Goal: Find specific page/section: Find specific page/section

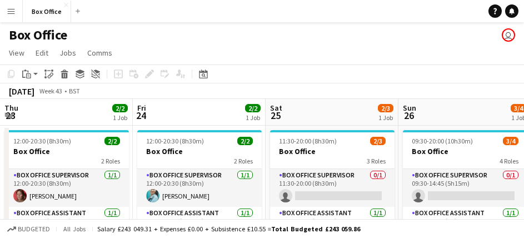
scroll to position [0, 356]
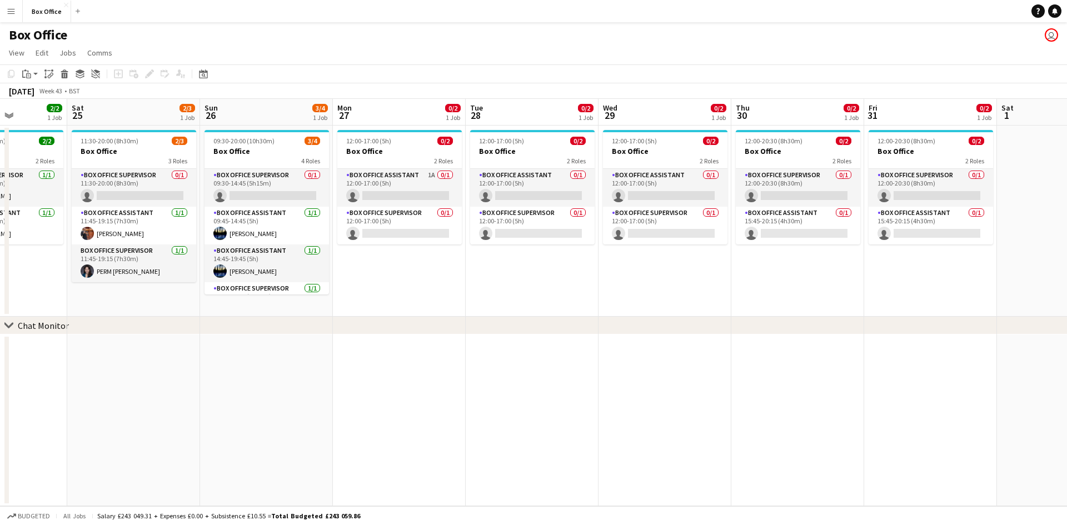
drag, startPoint x: 263, startPoint y: 262, endPoint x: 890, endPoint y: 283, distance: 628.1
click at [523, 237] on app-calendar-viewport "Thu 23 2/2 1 Job Fri 24 2/2 1 Job Sat 25 2/3 1 Job Sun 26 3/4 1 Job Mon 27 0/2 …" at bounding box center [533, 302] width 1067 height 407
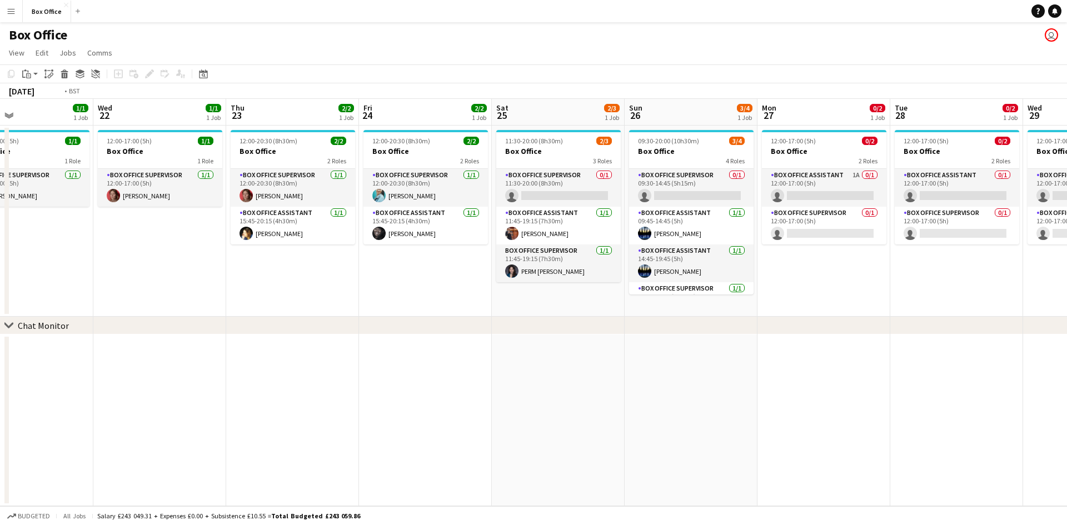
drag, startPoint x: 417, startPoint y: 304, endPoint x: 630, endPoint y: 309, distance: 212.8
click at [523, 237] on div "chevron-right Chat Monitor Sun 19 1/2 1 Job Mon 20 1/1 1 Job Tue 21 1/1 1 Job W…" at bounding box center [533, 302] width 1067 height 407
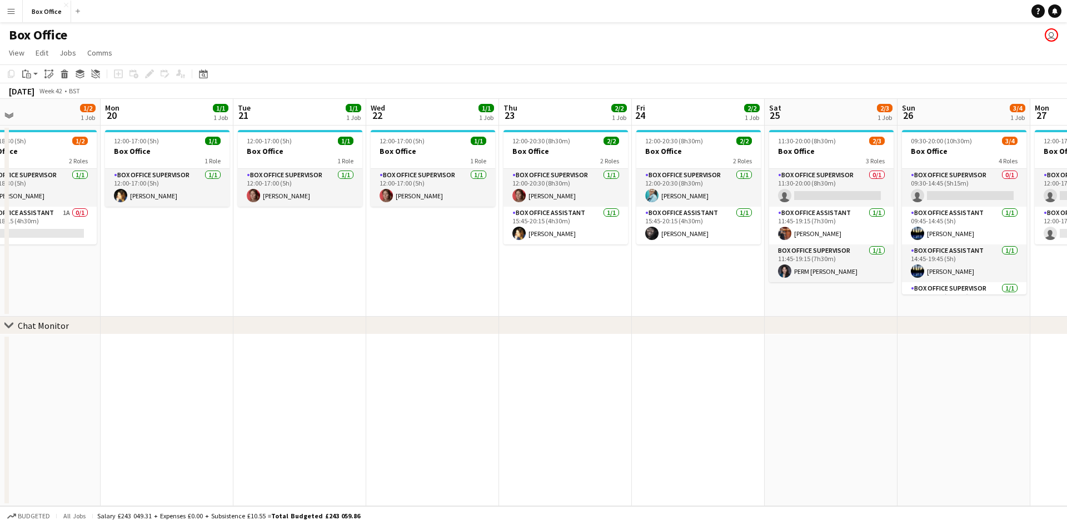
drag, startPoint x: 314, startPoint y: 246, endPoint x: 610, endPoint y: 282, distance: 298.3
click at [523, 237] on app-calendar-viewport "Fri 17 2/2 1 Job Sat 18 4/4 1 Job Sun 19 1/2 1 Job Mon 20 1/1 1 Job Tue 21 1/1 …" at bounding box center [533, 302] width 1067 height 407
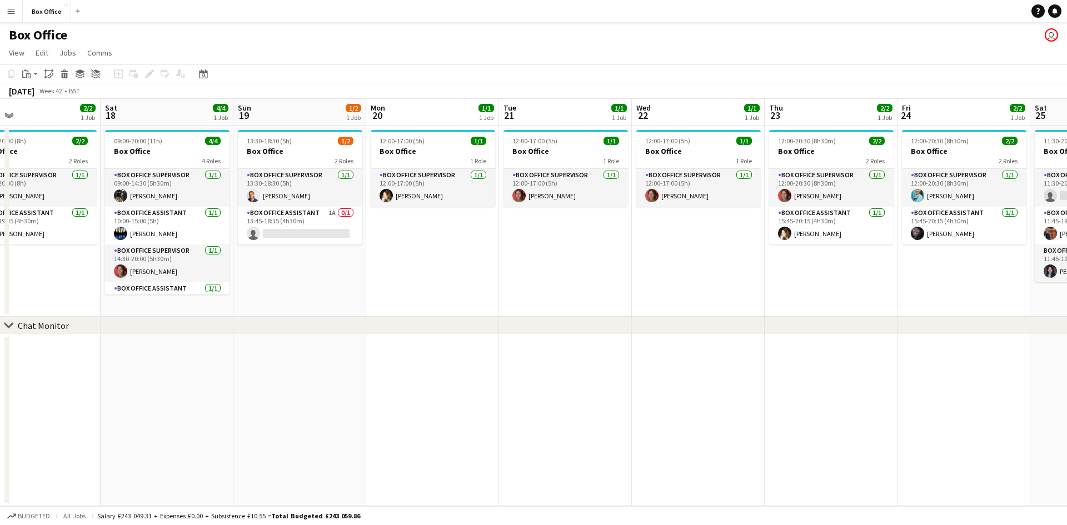
scroll to position [0, 298]
drag, startPoint x: 353, startPoint y: 327, endPoint x: 712, endPoint y: 344, distance: 359.2
click at [523, 237] on div "chevron-right Chat Monitor Wed 15 2/2 1 Job Thu 16 1/1 1 Job Fri 17 2/2 1 Job S…" at bounding box center [533, 302] width 1067 height 407
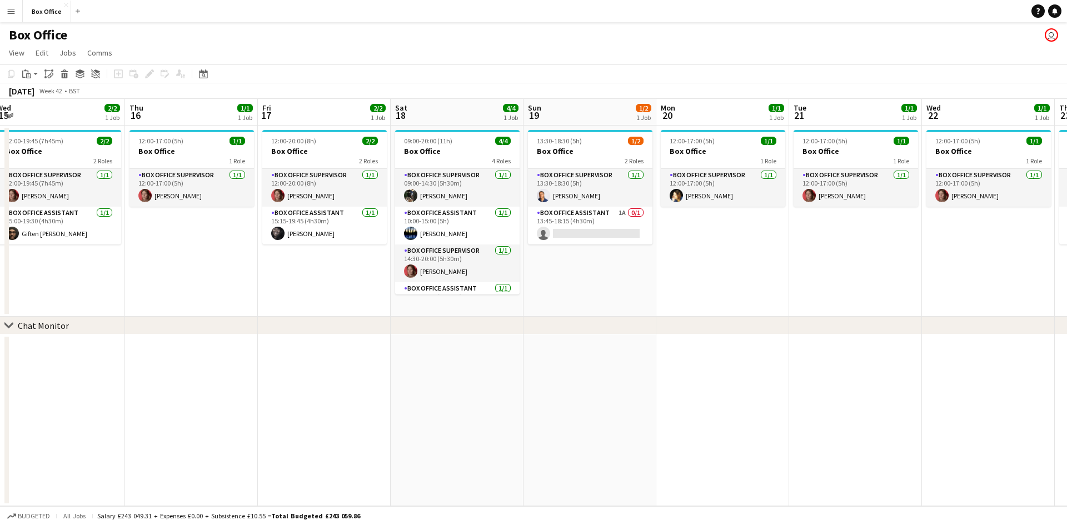
drag, startPoint x: 584, startPoint y: 242, endPoint x: 770, endPoint y: 259, distance: 186.3
click at [523, 237] on app-calendar-viewport "Mon 13 Tue 14 Wed 15 2/2 1 Job Thu 16 1/1 1 Job Fri 17 2/2 1 Job Sat 18 4/4 1 J…" at bounding box center [533, 302] width 1067 height 407
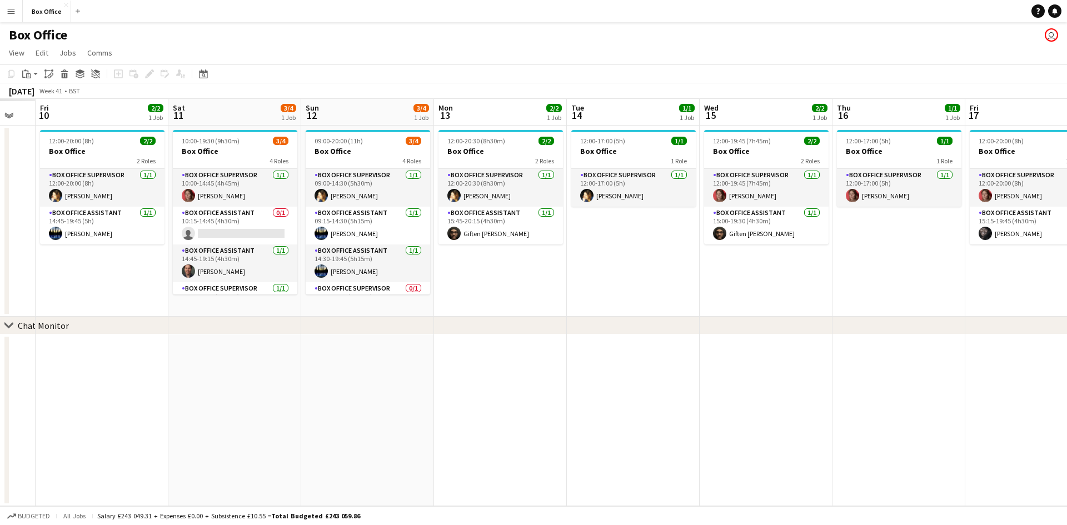
drag, startPoint x: 178, startPoint y: 353, endPoint x: 743, endPoint y: 347, distance: 565.5
click at [523, 237] on app-calendar-viewport "Wed 8 Thu 9 Fri 10 2/2 1 Job Sat 11 3/4 1 Job Sun 12 3/4 1 Job Mon 13 2/2 1 Job…" at bounding box center [533, 302] width 1067 height 407
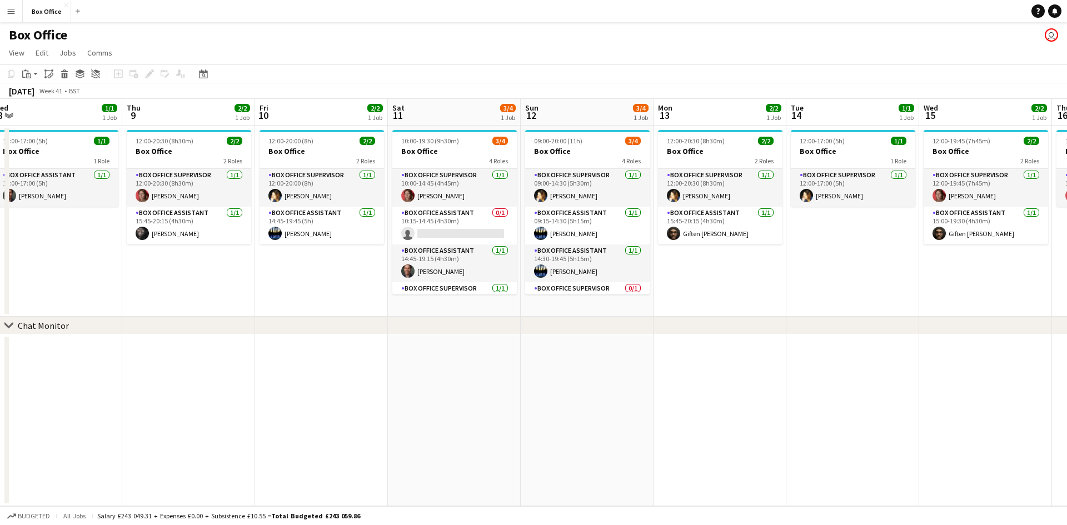
drag, startPoint x: 695, startPoint y: 309, endPoint x: 840, endPoint y: 290, distance: 145.7
click at [523, 237] on app-calendar-viewport "Mon 6 1/1 1 Job Tue 7 1/1 1 Job Wed 8 1/1 1 Job Thu 9 2/2 1 Job Fri 10 2/2 1 Jo…" at bounding box center [533, 302] width 1067 height 407
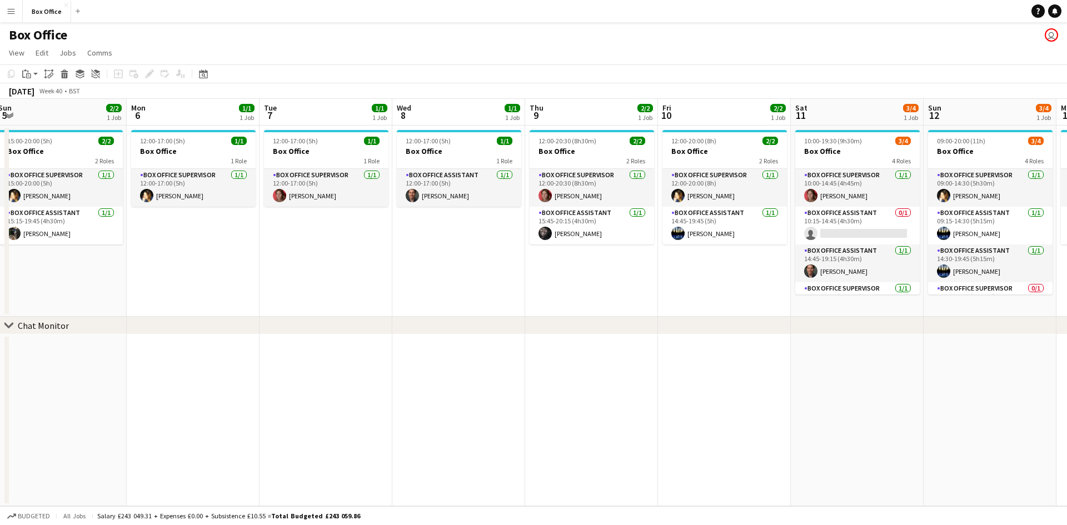
drag, startPoint x: 412, startPoint y: 288, endPoint x: 517, endPoint y: 288, distance: 105.0
click at [517, 237] on app-calendar-viewport "Fri 3 Sat 4 Sun 5 2/2 1 Job Mon 6 1/1 1 Job Tue 7 1/1 1 Job Wed 8 1/1 1 Job Thu…" at bounding box center [533, 302] width 1067 height 407
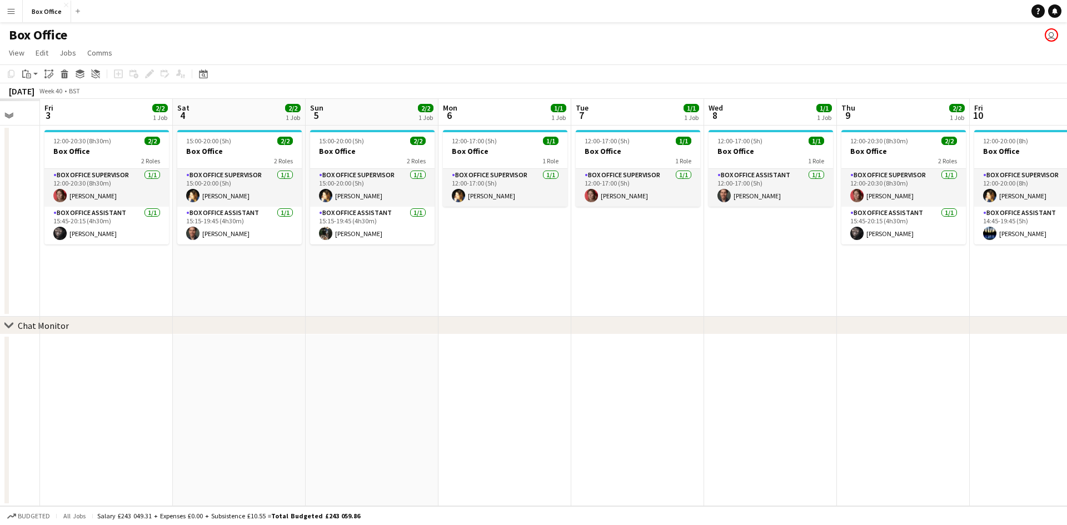
drag, startPoint x: 396, startPoint y: 282, endPoint x: 664, endPoint y: 282, distance: 268.9
click at [523, 237] on app-calendar-viewport "Wed 1 Thu 2 Fri 3 2/2 1 Job Sat 4 2/2 1 Job Sun 5 2/2 1 Job Mon 6 1/1 1 Job Tue…" at bounding box center [533, 302] width 1067 height 407
drag, startPoint x: 387, startPoint y: 331, endPoint x: 308, endPoint y: 308, distance: 81.9
click at [523, 237] on div "chevron-right Chat Monitor Wed 1 2/2 1 Job Thu 2 1/1 1 Job Fri 3 2/2 1 Job Sat …" at bounding box center [533, 302] width 1067 height 407
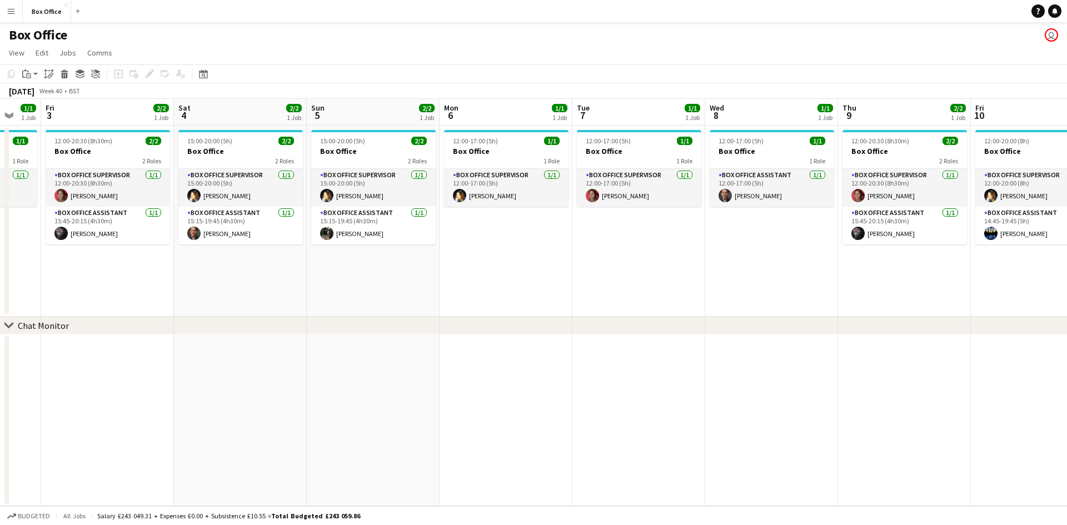
drag, startPoint x: 191, startPoint y: 286, endPoint x: 304, endPoint y: 300, distance: 114.7
click at [429, 237] on app-calendar-viewport "Wed 1 2/2 1 Job Thu 2 1/1 1 Job Fri 3 2/2 1 Job Sat 4 2/2 1 Job Sun 5 2/2 1 Job…" at bounding box center [533, 302] width 1067 height 407
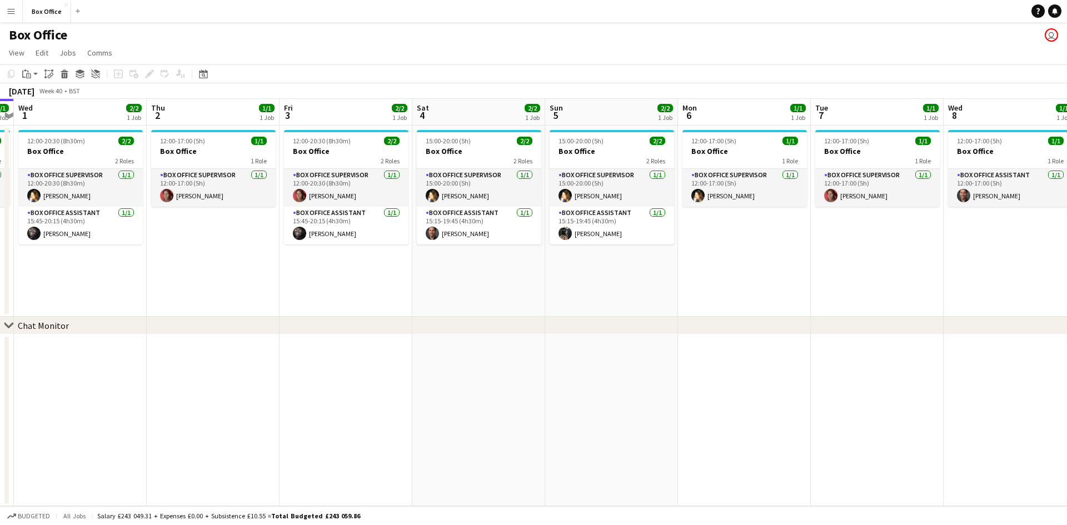
click at [523, 237] on app-calendar-viewport "Mon 29 1/1 1 Job Tue 30 1/1 1 Job Wed 1 2/2 1 Job Thu 2 1/1 1 Job Fri 3 2/2 1 J…" at bounding box center [533, 302] width 1067 height 407
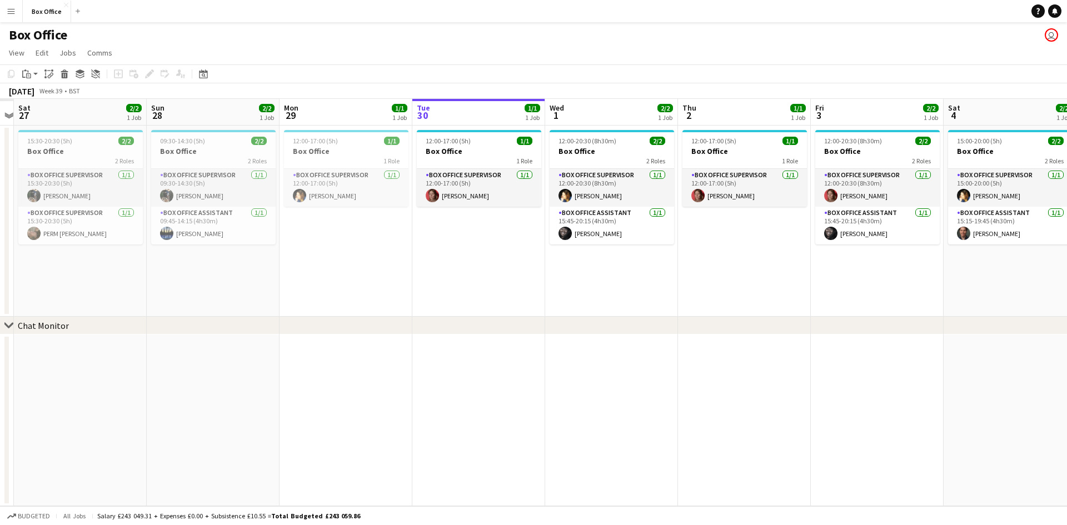
scroll to position [0, 384]
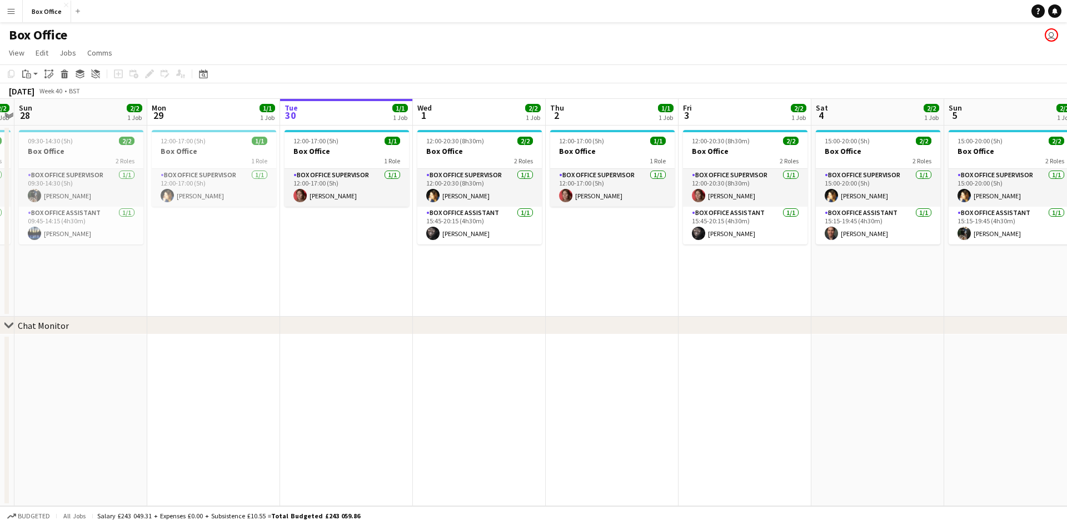
drag, startPoint x: 250, startPoint y: 336, endPoint x: 577, endPoint y: 383, distance: 330.7
click at [523, 237] on div "chevron-right Chat Monitor Thu 25 3/3 2 Jobs Fri 26 2/2 1 Job Sat 27 2/2 1 Job …" at bounding box center [533, 302] width 1067 height 407
drag, startPoint x: 319, startPoint y: 326, endPoint x: 421, endPoint y: 337, distance: 102.3
click at [421, 237] on div "chevron-right Chat Monitor Thu 25 3/3 2 Jobs Fri 26 2/2 1 Job Sat 27 2/2 1 Job …" at bounding box center [533, 302] width 1067 height 407
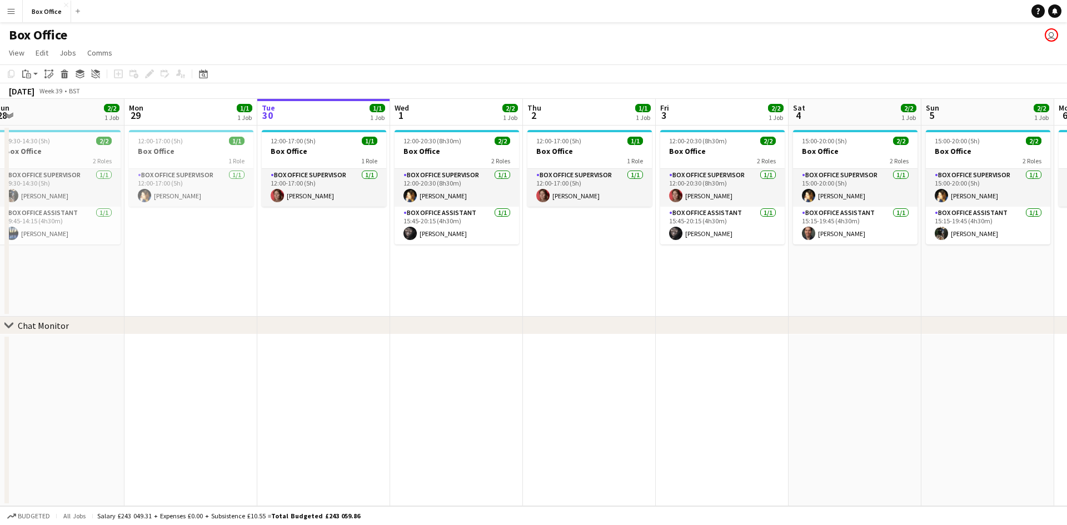
scroll to position [0, 428]
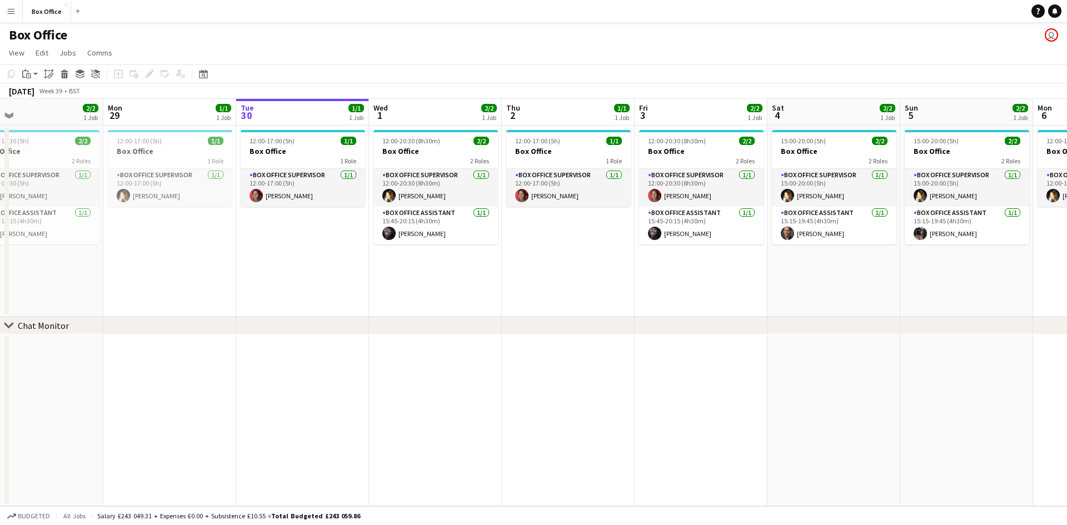
drag, startPoint x: 332, startPoint y: 273, endPoint x: 304, endPoint y: 273, distance: 27.8
click at [304, 237] on app-calendar-viewport "Thu 25 3/3 2 Jobs Fri 26 2/2 1 Job Sat 27 2/2 1 Job Sun 28 2/2 1 Job Mon 29 1/1…" at bounding box center [533, 302] width 1067 height 407
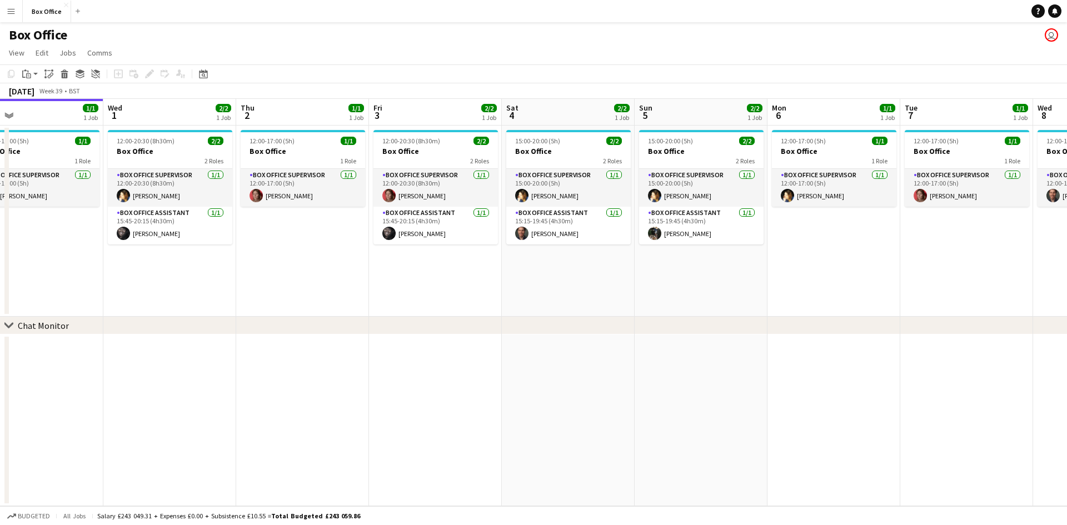
drag, startPoint x: 708, startPoint y: 296, endPoint x: 454, endPoint y: 314, distance: 254.5
click at [456, 237] on app-calendar-viewport "Sat 27 2/2 1 Job Sun 28 2/2 1 Job Mon 29 1/1 1 Job Tue 30 1/1 1 Job Wed 1 2/2 1…" at bounding box center [533, 302] width 1067 height 407
click at [149, 237] on app-date-cell "12:00-20:30 (8h30m) 2/2 Box Office 2 Roles Box Office Supervisor [DATE] 12:00-2…" at bounding box center [172, 221] width 133 height 191
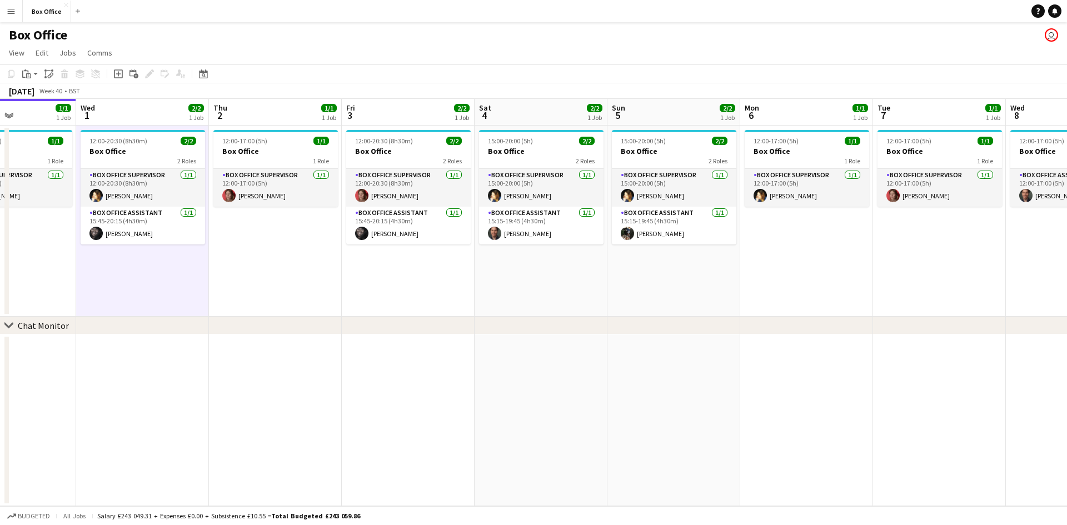
scroll to position [0, 459]
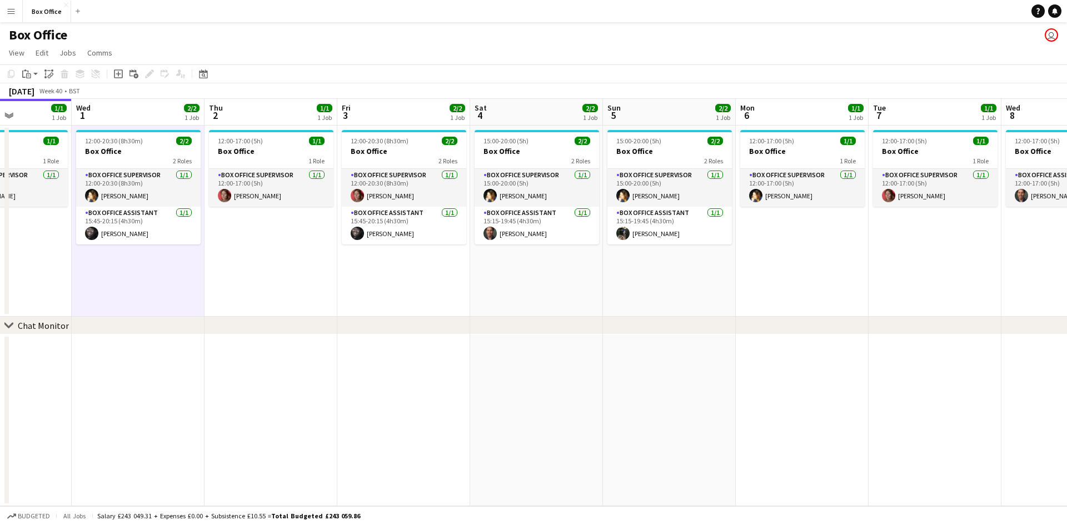
drag, startPoint x: 458, startPoint y: 306, endPoint x: 424, endPoint y: 306, distance: 33.9
click at [424, 237] on app-calendar-viewport "Sat 27 2/2 1 Job Sun 28 2/2 1 Job Mon 29 1/1 1 Job Tue 30 1/1 1 Job Wed 1 2/2 1…" at bounding box center [533, 302] width 1067 height 407
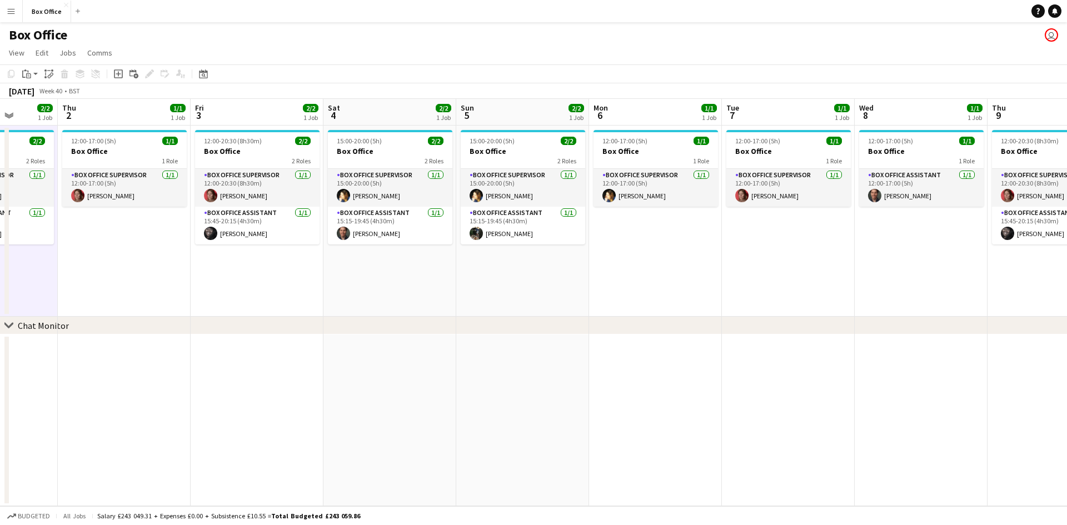
scroll to position [0, 510]
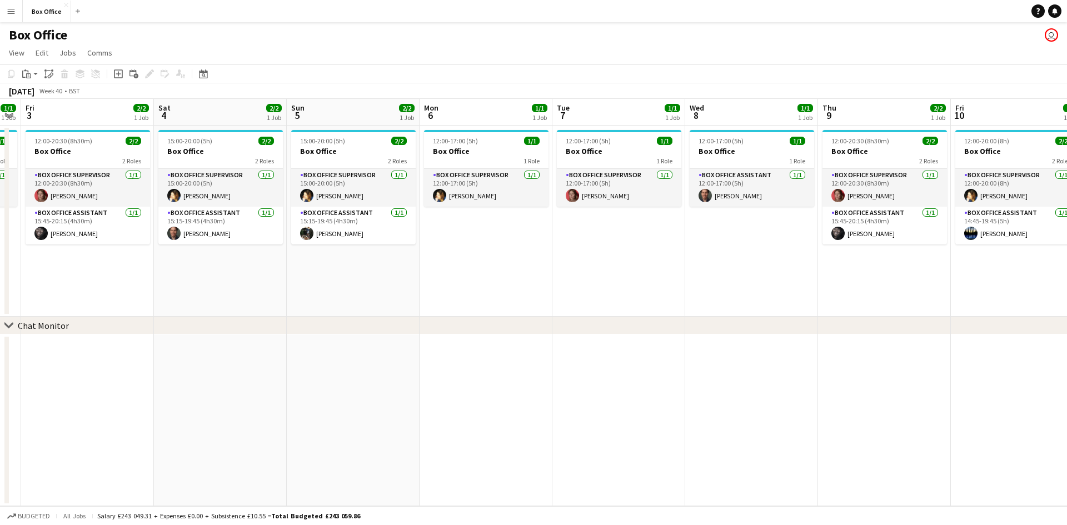
drag, startPoint x: 836, startPoint y: 266, endPoint x: 441, endPoint y: 327, distance: 400.2
click at [441, 237] on div "chevron-right Chat Monitor Mon 29 1/1 1 Job Tue 30 1/1 1 Job Wed 1 2/2 1 Job Th…" at bounding box center [533, 302] width 1067 height 407
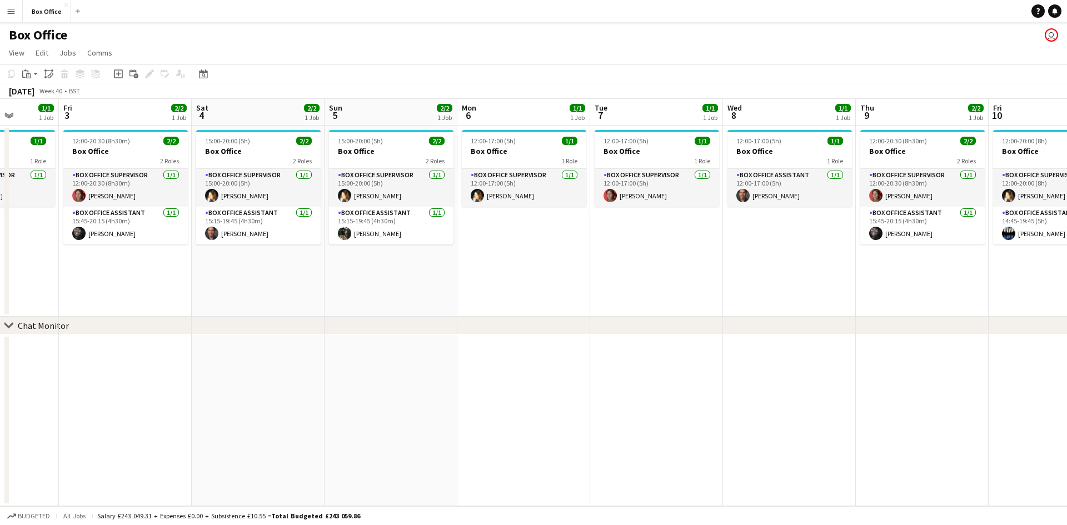
drag, startPoint x: 101, startPoint y: 264, endPoint x: 139, endPoint y: 272, distance: 38.5
click at [139, 237] on app-calendar-viewport "Mon 29 1/1 1 Job Tue 30 1/1 1 Job Wed 1 2/2 1 Job Thu 2 1/1 1 Job Fri 3 2/2 1 J…" at bounding box center [533, 302] width 1067 height 407
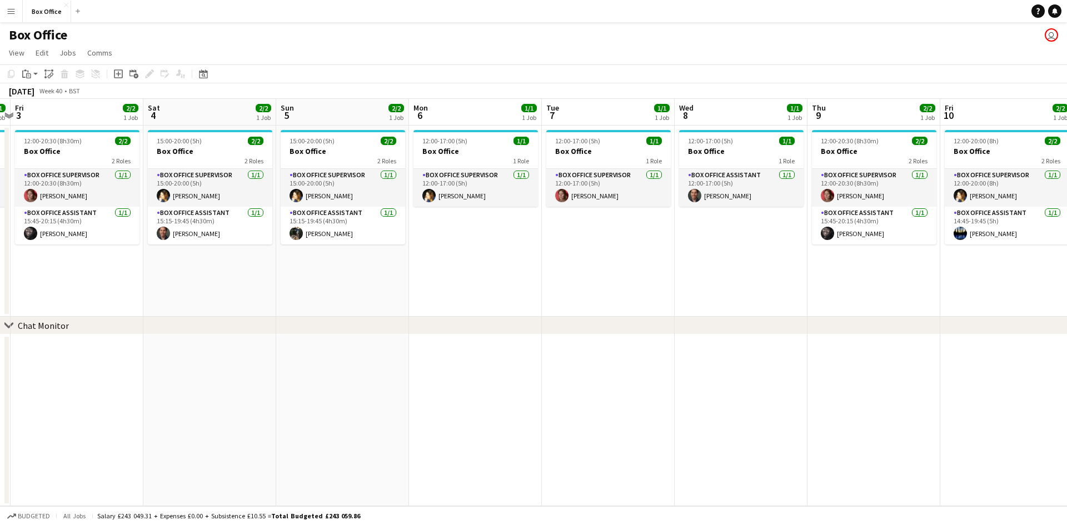
scroll to position [0, 548]
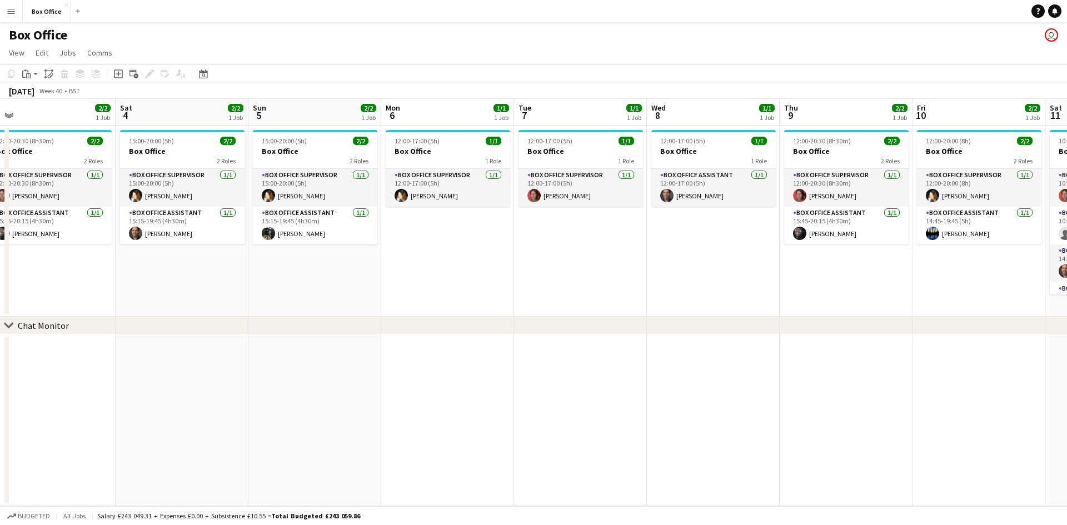
drag, startPoint x: 135, startPoint y: 269, endPoint x: 59, endPoint y: 263, distance: 76.4
click at [59, 237] on app-calendar-viewport "Mon 29 1/1 1 Job Tue 30 1/1 1 Job Wed 1 2/2 1 Job Thu 2 1/1 1 Job Fri 3 2/2 1 J…" at bounding box center [533, 302] width 1067 height 407
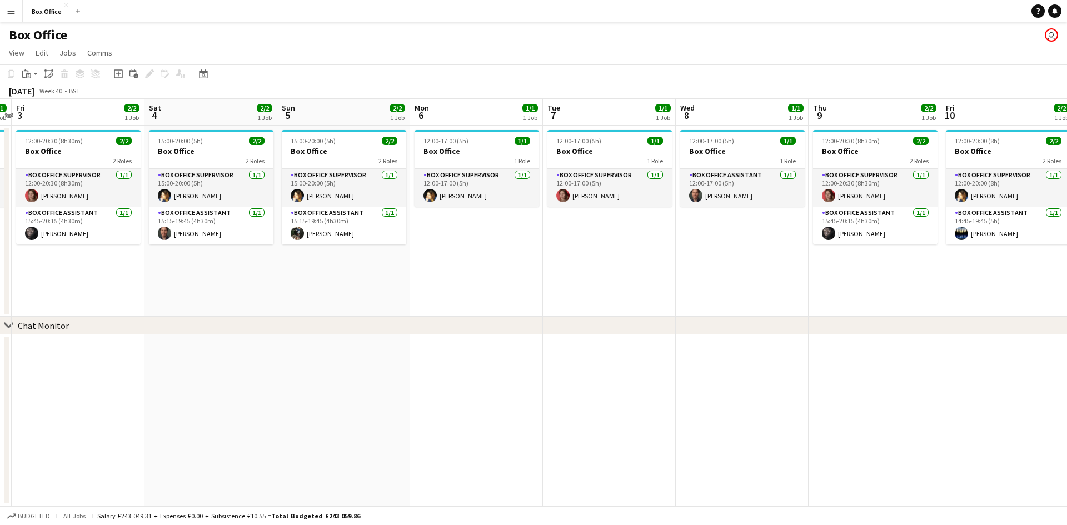
scroll to position [0, 518]
drag, startPoint x: 64, startPoint y: 301, endPoint x: 94, endPoint y: 306, distance: 30.4
click at [94, 237] on app-calendar-viewport "Mon 29 1/1 1 Job Tue 30 1/1 1 Job Wed 1 2/2 1 Job Thu 2 1/1 1 Job Fri 3 2/2 1 J…" at bounding box center [533, 302] width 1067 height 407
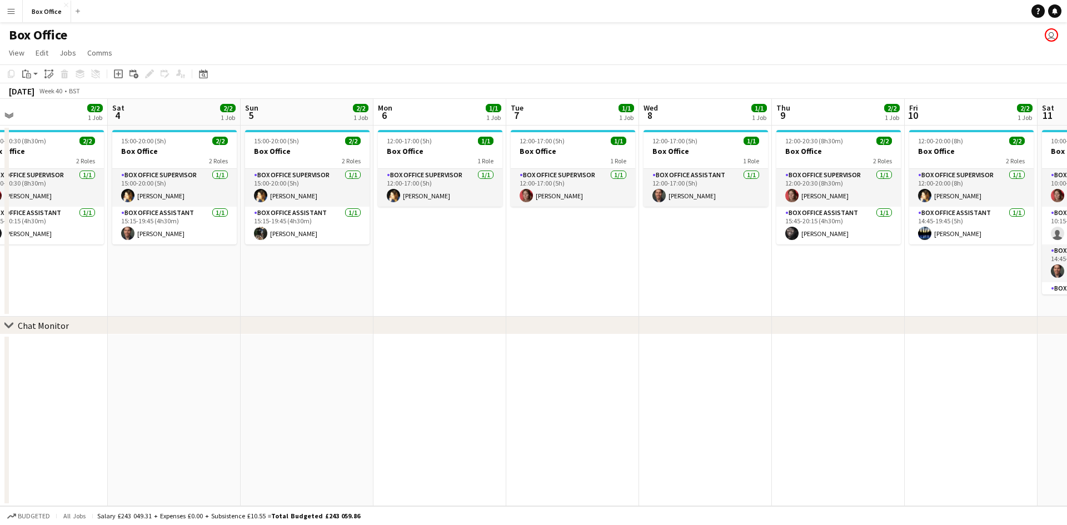
scroll to position [0, 307]
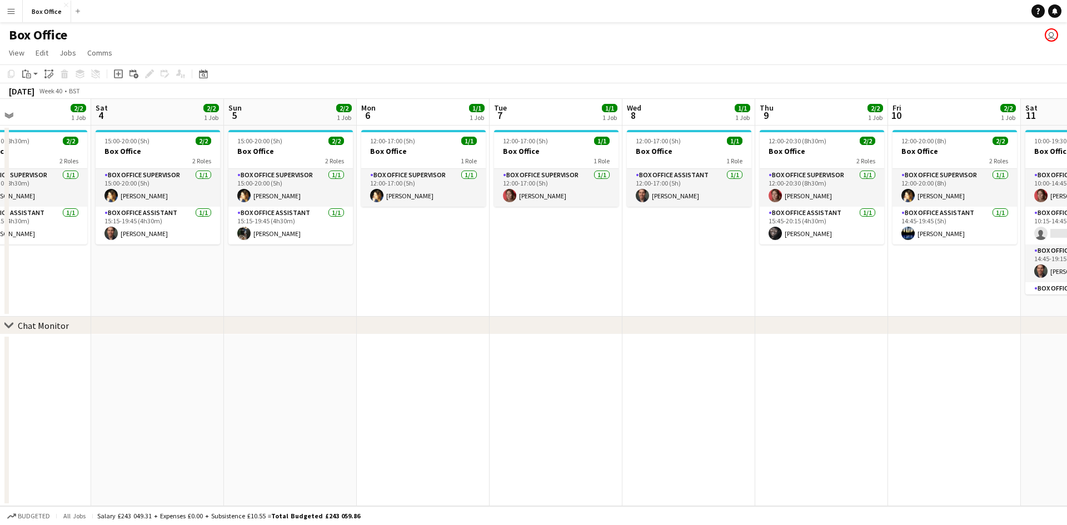
drag, startPoint x: 744, startPoint y: 268, endPoint x: 690, endPoint y: 282, distance: 56.2
click at [523, 237] on app-calendar-viewport "Wed 1 2/2 1 Job Thu 2 1/1 1 Job Fri 3 2/2 1 Job Sat 4 2/2 1 Job Sun 5 2/2 1 Job…" at bounding box center [533, 302] width 1067 height 407
